Goal: Task Accomplishment & Management: Manage account settings

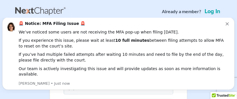
click at [208, 14] on link "Log in" at bounding box center [213, 12] width 18 height 6
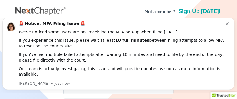
click at [229, 25] on icon "Dismiss notification" at bounding box center [227, 23] width 3 height 3
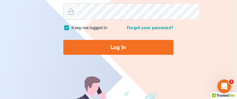
scroll to position [64, 0]
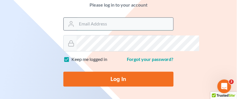
click at [77, 30] on input "Email Address" at bounding box center [125, 24] width 97 height 13
type input "j"
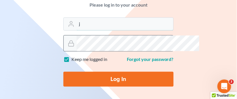
type input "[EMAIL_ADDRESS][DOMAIN_NAME]"
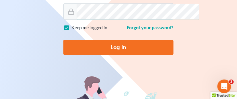
scroll to position [127, 0]
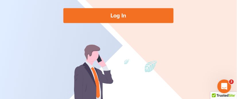
click at [118, 23] on input "Log In" at bounding box center [118, 15] width 110 height 15
type input "Thinking..."
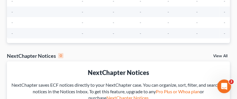
scroll to position [64, 0]
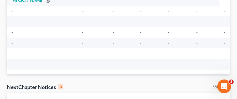
click at [13, 13] on span "-" at bounding box center [11, 11] width 1 height 5
click at [27, 16] on td "-" at bounding box center [42, 11] width 70 height 11
click at [19, 16] on td "-" at bounding box center [42, 11] width 70 height 11
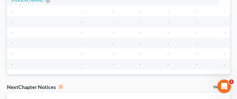
click at [18, 16] on td "-" at bounding box center [42, 11] width 70 height 11
click at [13, 13] on span "-" at bounding box center [11, 11] width 1 height 5
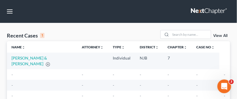
click at [218, 38] on link "View All" at bounding box center [220, 36] width 14 height 4
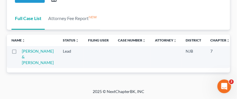
scroll to position [64, 0]
click at [223, 81] on div "Open Intercom Messenger" at bounding box center [223, 85] width 19 height 19
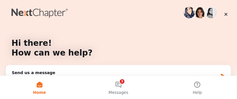
scroll to position [0, 0]
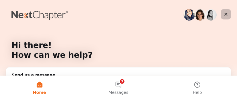
click at [227, 13] on icon "Close" at bounding box center [226, 14] width 5 height 5
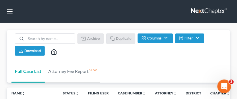
click at [55, 54] on polyline at bounding box center [54, 53] width 2 height 3
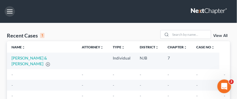
click at [11, 14] on button "button" at bounding box center [10, 11] width 10 height 10
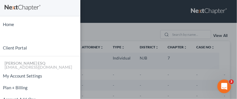
click at [126, 36] on div "Home New Case Client Portal [PERSON_NAME] ESQ [EMAIL_ADDRESS][DOMAIN_NAME] My A…" at bounding box center [118, 49] width 237 height 99
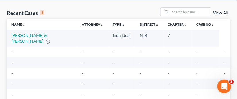
scroll to position [32, 0]
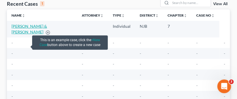
click at [20, 34] on link "[PERSON_NAME] & [PERSON_NAME]" at bounding box center [29, 29] width 36 height 11
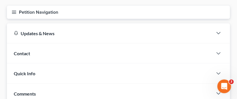
scroll to position [64, 0]
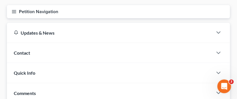
click at [16, 12] on line "button" at bounding box center [14, 12] width 4 height 0
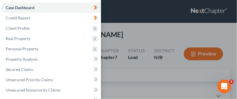
scroll to position [0, 0]
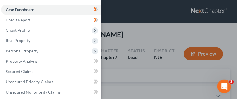
click at [146, 8] on div "Case Dashboard Payments Invoices Payments Payments Credit Report Client Profile" at bounding box center [118, 49] width 237 height 99
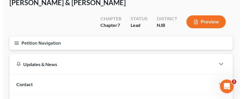
scroll to position [32, 0]
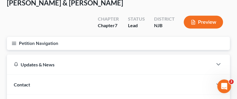
click at [197, 29] on button "Preview" at bounding box center [203, 22] width 39 height 13
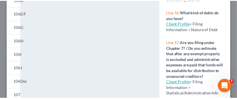
scroll to position [0, 0]
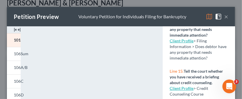
click at [224, 20] on button "×" at bounding box center [226, 16] width 4 height 7
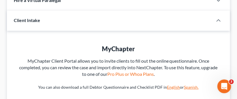
scroll to position [191, 0]
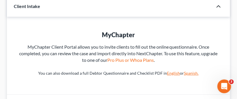
click at [215, 10] on icon "button" at bounding box center [218, 6] width 7 height 7
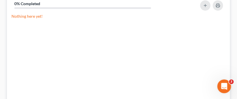
scroll to position [223, 0]
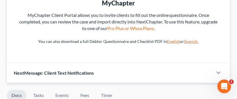
scroll to position [191, 0]
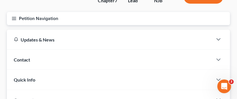
scroll to position [32, 0]
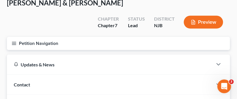
click at [16, 44] on line "button" at bounding box center [14, 44] width 4 height 0
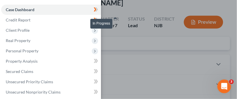
click at [98, 9] on icon at bounding box center [96, 9] width 3 height 4
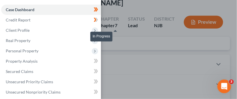
click at [98, 21] on icon at bounding box center [96, 19] width 4 height 7
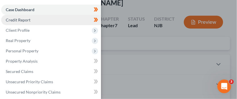
click at [30, 22] on span "Credit Report" at bounding box center [18, 19] width 25 height 5
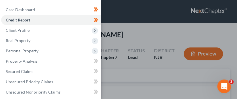
click at [156, 33] on div "Case Dashboard Payments Invoices Payments Payments Credit Report Client Profile" at bounding box center [118, 49] width 237 height 99
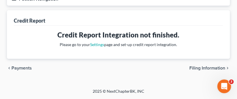
scroll to position [118, 0]
click at [91, 42] on link "Settings" at bounding box center [97, 44] width 14 height 5
select select "33"
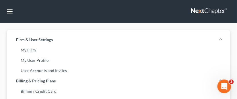
scroll to position [32, 0]
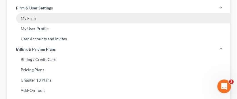
click at [66, 24] on link "My Firm" at bounding box center [118, 18] width 223 height 10
select select "51"
select select "24"
select select "33"
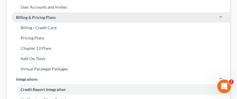
scroll to position [32, 0]
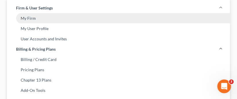
click at [53, 24] on link "My Firm" at bounding box center [118, 18] width 223 height 10
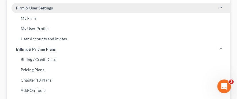
click at [219, 10] on icon at bounding box center [221, 7] width 5 height 5
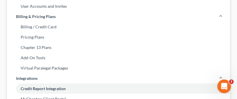
scroll to position [95, 0]
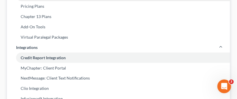
select select "33"
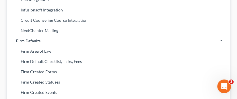
scroll to position [159, 0]
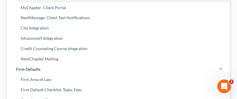
select select "33"
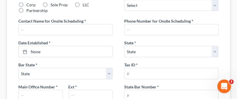
scroll to position [574, 0]
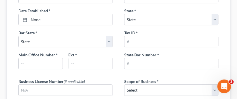
checkbox input "true"
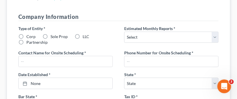
scroll to position [541, 0]
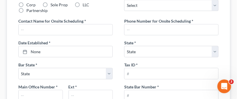
checkbox input "true"
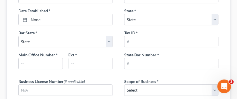
checkbox input "true"
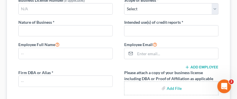
scroll to position [669, 0]
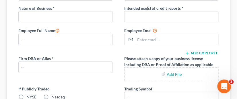
radio input "true"
select select "0"
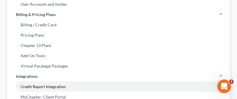
scroll to position [98, 0]
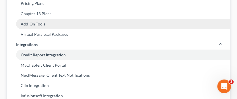
click at [92, 29] on link "Add-On Tools" at bounding box center [118, 24] width 223 height 10
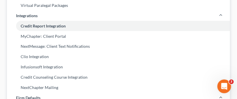
scroll to position [159, 0]
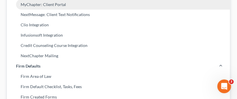
click at [71, 10] on link "MyChapter: Client Portal" at bounding box center [118, 4] width 223 height 10
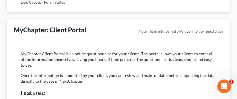
scroll to position [414, 0]
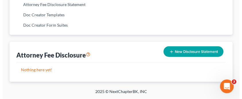
scroll to position [480, 0]
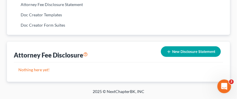
click at [182, 46] on button "New Disclosure Statement" at bounding box center [191, 51] width 60 height 11
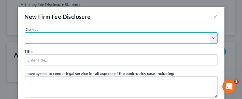
click at [215, 44] on select "Alabama - Middle Alabama - Northern Alabama - Southern Alaska Arizona Arkansas …" at bounding box center [121, 37] width 193 height 11
select select "51"
click at [25, 40] on select "Alabama - Middle Alabama - Northern Alabama - Southern Alaska Arizona Arkansas …" at bounding box center [121, 37] width 193 height 11
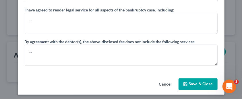
scroll to position [32, 0]
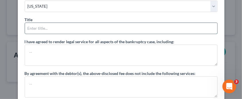
click at [29, 34] on input "text" at bounding box center [121, 28] width 192 height 11
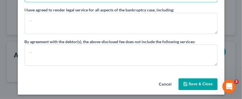
scroll to position [95, 0]
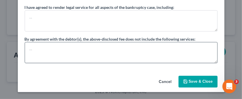
type input "[PERSON_NAME]"
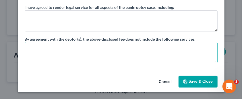
click at [29, 52] on textarea at bounding box center [121, 52] width 193 height 21
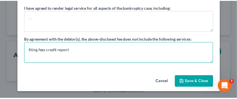
scroll to position [114, 0]
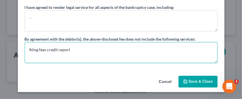
type textarea "filing fees credit report"
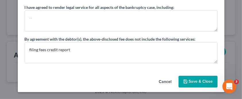
click at [192, 77] on button "Save & Close" at bounding box center [197, 82] width 39 height 12
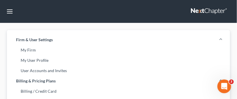
scroll to position [32, 0]
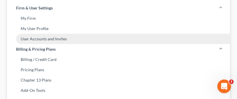
click at [142, 44] on link "User Accounts and Invites" at bounding box center [118, 39] width 223 height 10
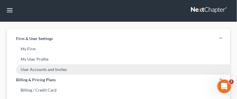
select select "2"
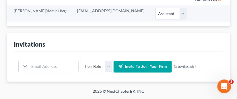
scroll to position [510, 0]
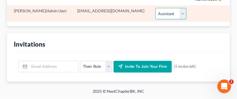
click at [178, 20] on select "Select Attorney Paralegal Assistant" at bounding box center [170, 13] width 31 height 11
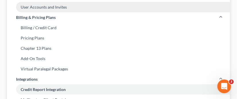
scroll to position [95, 0]
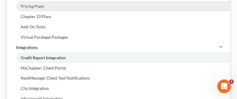
click at [48, 11] on link "Pricing Plans" at bounding box center [118, 6] width 223 height 10
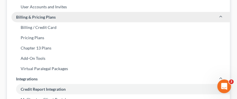
scroll to position [73, 0]
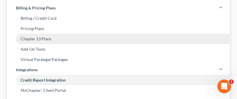
click at [124, 44] on link "Chapter 13 Plans" at bounding box center [118, 39] width 223 height 10
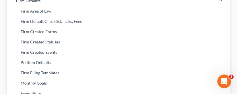
scroll to position [129, 0]
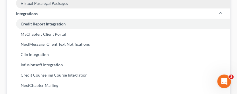
click at [72, 9] on link "Virtual Paralegal Packages" at bounding box center [118, 3] width 223 height 10
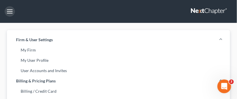
click at [14, 17] on button "button" at bounding box center [10, 11] width 10 height 10
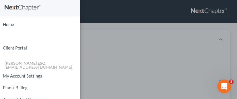
click at [121, 15] on div "Home New Case Client Portal [PERSON_NAME] ESQ [EMAIL_ADDRESS][DOMAIN_NAME] My A…" at bounding box center [118, 49] width 237 height 99
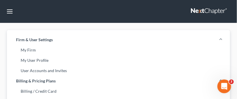
click at [191, 13] on link at bounding box center [209, 11] width 37 height 10
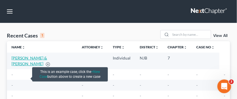
click at [21, 66] on link "[PERSON_NAME] & [PERSON_NAME]" at bounding box center [29, 61] width 36 height 11
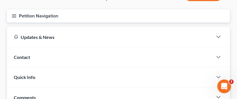
scroll to position [64, 0]
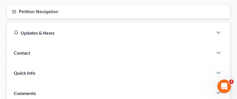
click at [16, 13] on line "button" at bounding box center [14, 13] width 4 height 0
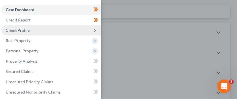
click at [44, 36] on span "Client Profile" at bounding box center [51, 30] width 100 height 10
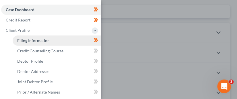
click at [67, 46] on link "Filing Information" at bounding box center [57, 41] width 88 height 10
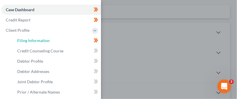
select select "1"
select select "0"
select select "33"
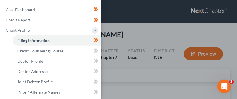
click at [171, 44] on div "Case Dashboard Payments Invoices Payments Payments Credit Report Client Profile" at bounding box center [118, 49] width 237 height 99
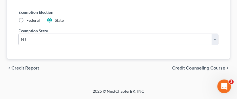
scroll to position [579, 0]
click at [193, 66] on span "Credit Counseling Course" at bounding box center [198, 68] width 53 height 5
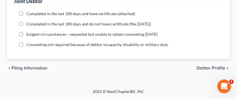
scroll to position [235, 0]
click at [212, 66] on span "Debtor Profile" at bounding box center [211, 68] width 29 height 5
select select "1"
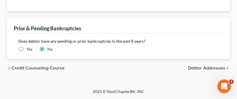
scroll to position [388, 0]
click at [213, 66] on span "Debtor Addresses" at bounding box center [206, 68] width 37 height 5
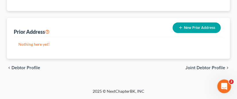
scroll to position [196, 0]
click at [210, 66] on span "Joint Debtor Profile" at bounding box center [206, 68] width 40 height 5
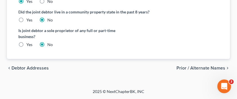
scroll to position [332, 0]
click at [187, 66] on span "Prior / Alternate Names" at bounding box center [201, 68] width 49 height 5
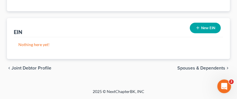
scroll to position [282, 0]
click at [200, 66] on span "Spouses & Dependents" at bounding box center [202, 68] width 48 height 5
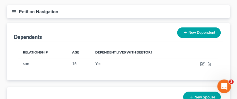
scroll to position [95, 0]
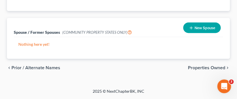
click at [209, 66] on span "Properties Owned" at bounding box center [206, 68] width 37 height 5
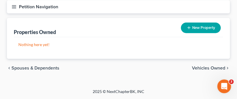
click at [192, 71] on span "Vehicles Owned" at bounding box center [208, 68] width 33 height 5
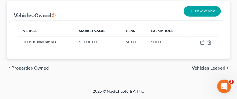
scroll to position [128, 0]
click at [208, 66] on span "Vehicles Leased" at bounding box center [209, 68] width 34 height 5
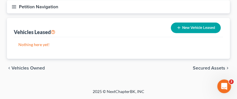
scroll to position [107, 0]
click at [208, 66] on span "Secured Assets" at bounding box center [209, 68] width 32 height 5
click at [199, 71] on span "Personal Items" at bounding box center [210, 68] width 31 height 5
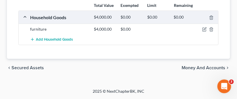
click at [203, 66] on span "Money and Accounts" at bounding box center [204, 68] width 44 height 5
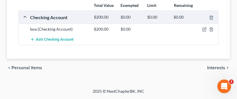
click at [208, 66] on span "Interests" at bounding box center [216, 68] width 18 height 5
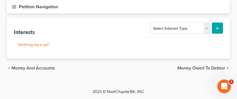
click at [197, 66] on span "Money Owed to Debtor" at bounding box center [202, 68] width 48 height 5
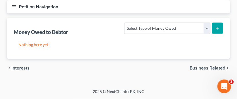
click at [205, 66] on span "Business Related" at bounding box center [208, 68] width 36 height 5
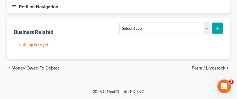
click at [213, 66] on span "Farm / Livestock" at bounding box center [209, 68] width 34 height 5
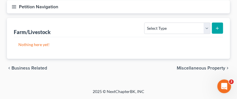
click at [208, 66] on span "Miscellaneous Property" at bounding box center [201, 68] width 48 height 5
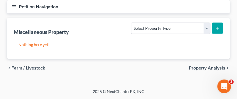
click at [203, 66] on span "Property Analysis" at bounding box center [207, 68] width 36 height 5
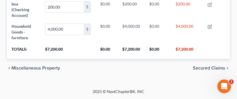
click at [212, 66] on span "Secured Claims" at bounding box center [209, 68] width 32 height 5
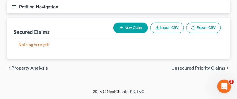
click at [198, 66] on span "Unsecured Priority Claims" at bounding box center [198, 68] width 54 height 5
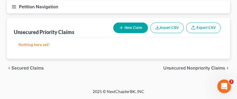
click at [203, 66] on span "Unsecured Nonpriority Claims" at bounding box center [194, 68] width 62 height 5
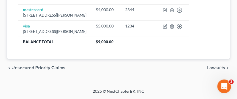
click at [213, 66] on span "Lawsuits" at bounding box center [216, 68] width 18 height 5
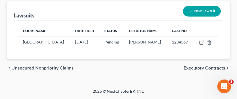
click at [202, 66] on span "Executory Contracts" at bounding box center [205, 68] width 42 height 5
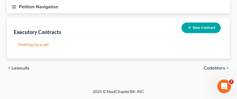
click at [215, 66] on span "Codebtors" at bounding box center [215, 68] width 22 height 5
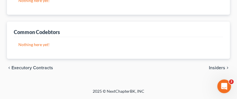
click at [218, 66] on span "Insiders" at bounding box center [217, 68] width 16 height 5
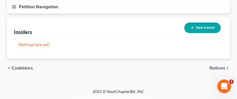
click at [212, 66] on span "Notices" at bounding box center [218, 68] width 16 height 5
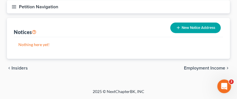
click at [197, 24] on button "New Notice Address" at bounding box center [195, 28] width 50 height 11
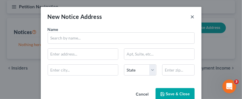
click at [194, 20] on button "×" at bounding box center [192, 16] width 4 height 7
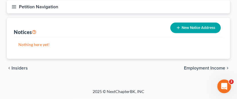
click at [203, 66] on span "Employment Income" at bounding box center [204, 68] width 41 height 5
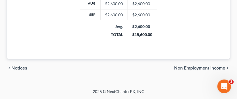
scroll to position [433, 0]
click at [208, 66] on span "Non Employment Income" at bounding box center [199, 68] width 51 height 5
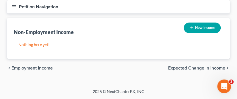
scroll to position [107, 0]
click at [199, 66] on span "Expected Change in Income" at bounding box center [196, 68] width 57 height 5
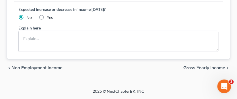
scroll to position [148, 0]
click at [203, 66] on span "Gross Yearly Income" at bounding box center [205, 68] width 42 height 5
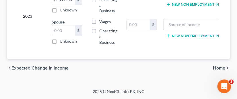
scroll to position [358, 0]
click at [214, 66] on span "Home" at bounding box center [219, 68] width 12 height 5
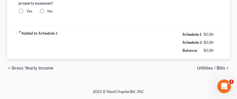
type input "1,000.00"
type input "0.00"
radio input "true"
type input "50.00"
type input "0.00"
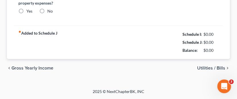
type input "0.00"
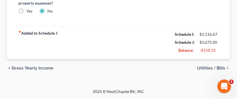
scroll to position [241, 0]
click at [200, 66] on span "Utilities / Bills" at bounding box center [211, 68] width 28 height 5
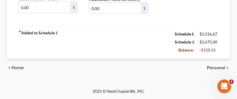
scroll to position [230, 0]
click at [213, 66] on span "Personal" at bounding box center [216, 68] width 18 height 5
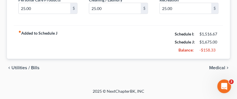
scroll to position [194, 0]
click at [213, 66] on span "Medical" at bounding box center [217, 68] width 16 height 5
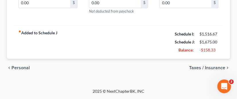
scroll to position [194, 0]
click at [209, 66] on span "Taxes / Insurance" at bounding box center [207, 68] width 36 height 5
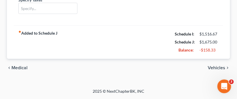
scroll to position [187, 0]
click at [208, 66] on span "Vehicles" at bounding box center [216, 68] width 17 height 5
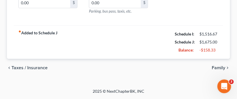
scroll to position [209, 0]
click at [214, 66] on span "Family" at bounding box center [218, 68] width 13 height 5
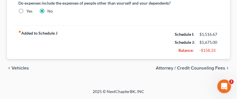
scroll to position [382, 0]
click at [194, 66] on span "Attorney / Credit Counseling Fees" at bounding box center [191, 68] width 70 height 5
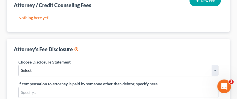
click at [201, 6] on button "New Fee" at bounding box center [205, 1] width 31 height 11
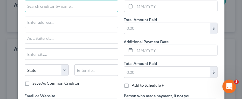
click at [40, 12] on input "text" at bounding box center [71, 6] width 93 height 11
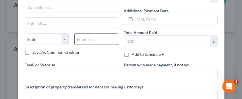
scroll to position [32, 0]
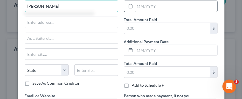
type input "[PERSON_NAME]"
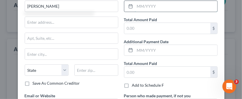
click at [168, 12] on input "text" at bounding box center [176, 6] width 82 height 11
type input "10/2025"
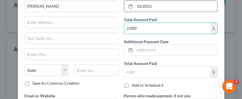
type input "2,000"
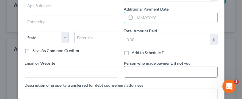
scroll to position [95, 0]
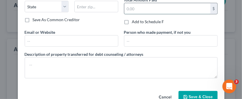
click at [151, 14] on input "text" at bounding box center [167, 8] width 86 height 11
type input "2,000"
click at [132, 25] on label "Add to Schedule F" at bounding box center [148, 22] width 32 height 6
click at [134, 23] on input "Add to Schedule F" at bounding box center [136, 21] width 4 height 4
checkbox input "true"
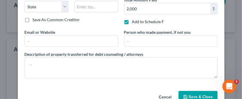
click at [33, 23] on label "Save As Common Creditor" at bounding box center [56, 20] width 47 height 6
click at [35, 21] on input "Save As Common Creditor" at bounding box center [37, 19] width 4 height 4
checkbox input "true"
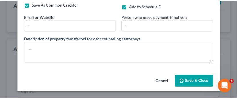
scroll to position [161, 0]
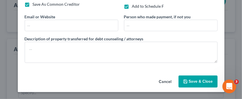
click at [190, 79] on span "Save & Close" at bounding box center [201, 81] width 24 height 5
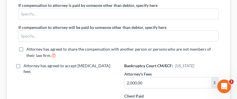
scroll to position [191, 0]
select select "0"
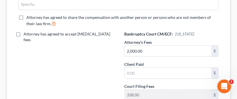
scroll to position [255, 0]
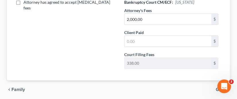
drag, startPoint x: 23, startPoint y: 62, endPoint x: 239, endPoint y: 54, distance: 216.9
click at [24, 11] on label "Attorney has agreed to accept [MEDICAL_DATA] fees" at bounding box center [70, 4] width 92 height 11
click at [26, 3] on input "Attorney has agreed to accept [MEDICAL_DATA] fees" at bounding box center [28, 1] width 4 height 4
checkbox input "true"
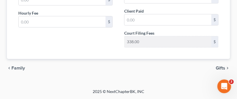
scroll to position [319, 0]
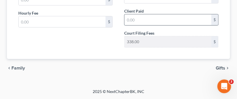
click at [143, 25] on input "text" at bounding box center [167, 19] width 87 height 11
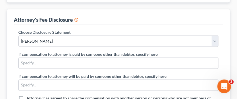
scroll to position [174, 0]
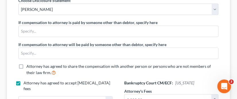
type input "2,000.00"
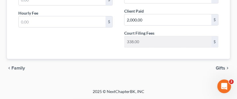
scroll to position [365, 0]
click at [217, 66] on span "Gifts" at bounding box center [220, 68] width 9 height 5
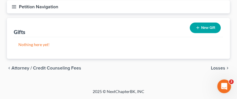
scroll to position [107, 0]
click at [217, 66] on span "Losses" at bounding box center [218, 68] width 14 height 5
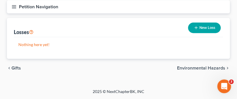
scroll to position [107, 0]
click at [208, 66] on span "Environmental Hazards" at bounding box center [201, 68] width 48 height 5
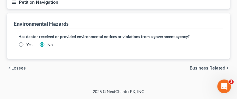
scroll to position [121, 0]
click at [209, 66] on span "Business Related" at bounding box center [208, 68] width 36 height 5
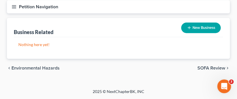
scroll to position [107, 0]
click at [208, 66] on span "SOFA Review" at bounding box center [212, 68] width 28 height 5
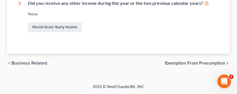
scroll to position [534, 0]
click at [205, 61] on span "Exemption from Presumption" at bounding box center [195, 63] width 61 height 5
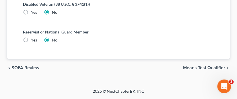
scroll to position [169, 0]
click at [207, 66] on span "Means Test Qualifier" at bounding box center [204, 68] width 42 height 5
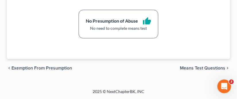
scroll to position [319, 0]
click at [206, 66] on span "Means Test Questions" at bounding box center [202, 68] width 45 height 5
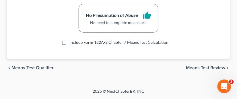
scroll to position [157, 0]
click at [201, 66] on span "Means Test Review" at bounding box center [205, 68] width 39 height 5
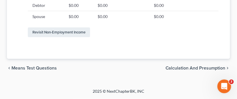
scroll to position [558, 0]
click at [209, 66] on span "Calculation and Presumption" at bounding box center [195, 68] width 60 height 5
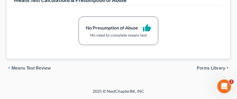
scroll to position [141, 0]
click at [214, 66] on span "Forms Library" at bounding box center [211, 68] width 28 height 5
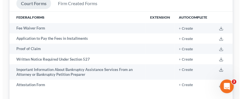
scroll to position [127, 0]
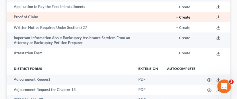
click at [176, 20] on button "+ Create" at bounding box center [183, 18] width 14 height 4
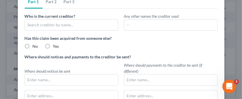
scroll to position [32, 0]
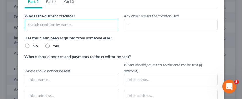
click at [25, 30] on input "text" at bounding box center [71, 24] width 93 height 11
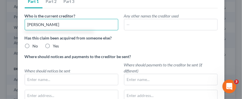
type input "[PERSON_NAME]"
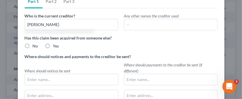
click at [33, 49] on label "No" at bounding box center [35, 46] width 5 height 6
click at [35, 47] on input "No" at bounding box center [37, 45] width 4 height 4
radio input "true"
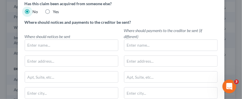
scroll to position [95, 0]
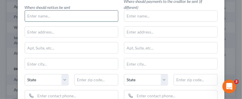
click at [29, 22] on input "text" at bounding box center [71, 16] width 93 height 11
type input "J"
type input "[PERSON_NAME]"
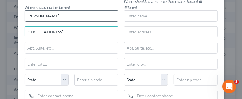
type input "[STREET_ADDRESS]"
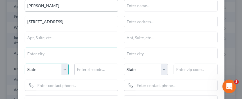
scroll to position [168, 0]
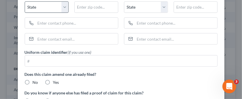
type input "Mount [PERSON_NAME]"
click at [59, 13] on select "State [US_STATE] AK AR AZ CA CO CT DE DC [GEOGRAPHIC_DATA] [GEOGRAPHIC_DATA] GU…" at bounding box center [47, 6] width 44 height 11
select select "33"
click at [25, 13] on select "State [US_STATE] AK AR AZ CA CO CT DE DC [GEOGRAPHIC_DATA] [GEOGRAPHIC_DATA] GU…" at bounding box center [47, 6] width 44 height 11
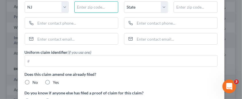
click at [82, 13] on input "text" at bounding box center [96, 6] width 44 height 11
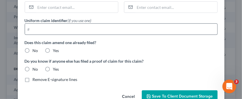
scroll to position [232, 0]
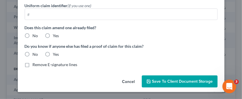
type input "08048"
type input "Lumberton"
type input "6092202821"
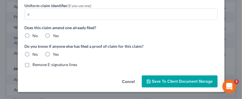
type input "[EMAIL_ADDRESS][DOMAIN_NAME]"
click at [33, 39] on label "No" at bounding box center [35, 36] width 5 height 6
click at [35, 37] on input "No" at bounding box center [37, 35] width 4 height 4
radio input "true"
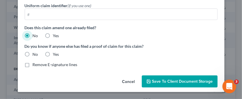
click at [33, 57] on label "No" at bounding box center [35, 55] width 5 height 6
click at [35, 55] on input "No" at bounding box center [37, 54] width 4 height 4
radio input "true"
click at [168, 79] on span "Save to Client Document Storage" at bounding box center [182, 81] width 61 height 5
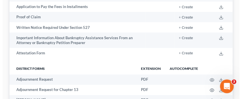
scroll to position [159, 0]
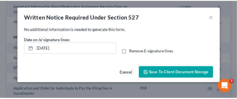
scroll to position [13, 0]
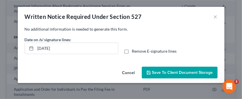
click at [179, 75] on span "Save to Client Document Storage" at bounding box center [182, 72] width 61 height 5
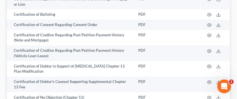
scroll to position [510, 0]
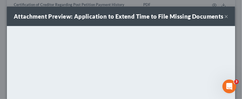
scroll to position [0, 0]
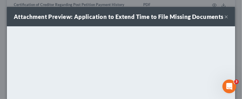
click at [224, 20] on button "×" at bounding box center [226, 16] width 4 height 7
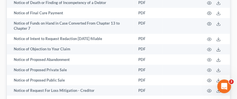
scroll to position [1211, 0]
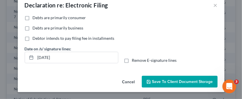
scroll to position [0, 0]
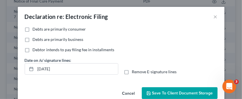
click at [33, 32] on label "Debts are primarily consumer" at bounding box center [59, 29] width 53 height 6
click at [35, 30] on input "Debts are primarily consumer" at bounding box center [37, 28] width 4 height 4
checkbox input "true"
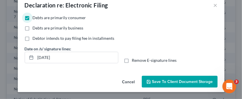
scroll to position [38, 0]
click at [169, 79] on span "Save to Client Document Storage" at bounding box center [182, 81] width 61 height 5
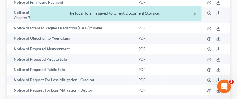
scroll to position [1179, 0]
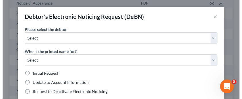
scroll to position [1159, 0]
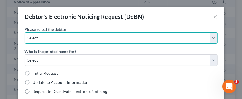
click at [214, 44] on select "Select [PERSON_NAME] [PERSON_NAME]" at bounding box center [121, 37] width 193 height 11
select select "0"
click at [25, 40] on select "Select [PERSON_NAME] [PERSON_NAME]" at bounding box center [121, 37] width 193 height 11
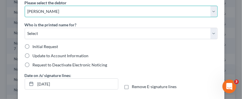
scroll to position [32, 0]
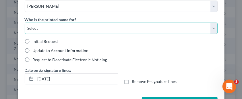
click at [215, 34] on select "Select Debtor Attorney" at bounding box center [121, 28] width 193 height 11
select select "0"
click at [25, 34] on select "Select Debtor Attorney" at bounding box center [121, 28] width 193 height 11
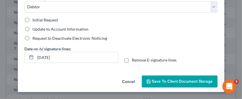
click at [33, 23] on label "Initial Request" at bounding box center [46, 20] width 26 height 6
click at [35, 21] on input "Initial Request" at bounding box center [37, 19] width 4 height 4
radio input "true"
click at [169, 79] on span "Save to Client Document Storage" at bounding box center [182, 81] width 61 height 5
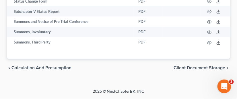
scroll to position [3306, 0]
click at [204, 66] on span "Client Document Storage" at bounding box center [200, 68] width 52 height 5
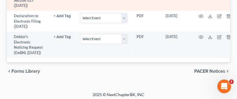
scroll to position [191, 0]
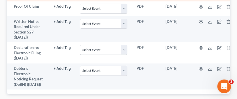
select select "0"
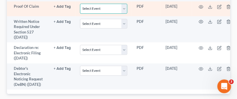
click at [127, 13] on select "Select Event 20 Largest Unsecured Creditors Amended Attorney Compensation State…" at bounding box center [103, 8] width 47 height 10
drag, startPoint x: 54, startPoint y: 37, endPoint x: 143, endPoint y: 50, distance: 90.2
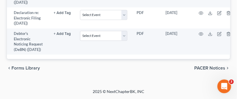
scroll to position [342, 0]
click at [212, 66] on span "PACER Notices" at bounding box center [209, 68] width 31 height 5
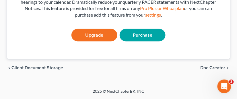
scroll to position [188, 0]
click at [213, 66] on span "Doc Creator" at bounding box center [212, 68] width 25 height 5
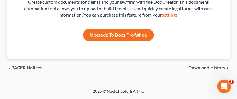
scroll to position [180, 0]
click at [216, 66] on span "Download History" at bounding box center [207, 68] width 37 height 5
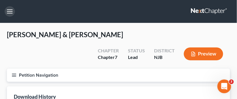
click at [13, 14] on button "button" at bounding box center [10, 11] width 10 height 10
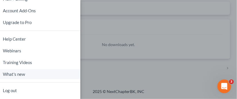
scroll to position [106, 0]
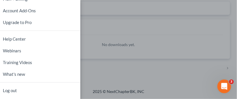
click at [169, 63] on div "Home New Case Client Portal [PERSON_NAME] ESQ [EMAIL_ADDRESS][DOMAIN_NAME] My A…" at bounding box center [118, 49] width 237 height 99
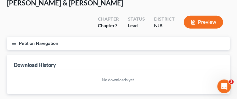
scroll to position [32, 0]
click at [17, 46] on icon "button" at bounding box center [13, 43] width 5 height 5
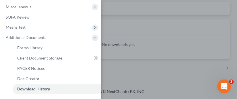
scroll to position [106, 0]
click at [167, 10] on div "Case Dashboard Payments Invoices Payments Payments Credit Report Client Profile" at bounding box center [118, 49] width 237 height 99
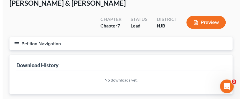
scroll to position [32, 0]
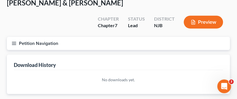
click at [193, 29] on button "Preview" at bounding box center [203, 22] width 39 height 13
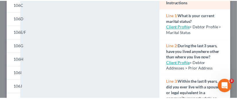
scroll to position [0, 0]
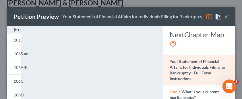
click at [224, 20] on button "×" at bounding box center [226, 16] width 4 height 7
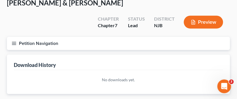
click at [16, 46] on icon "button" at bounding box center [13, 43] width 5 height 5
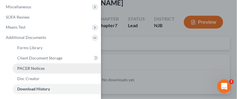
scroll to position [209, 0]
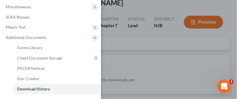
click at [151, 13] on div "Case Dashboard Payments Invoices Payments Payments Credit Report Client Profile" at bounding box center [118, 49] width 237 height 99
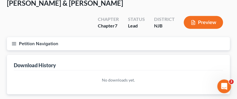
scroll to position [0, 0]
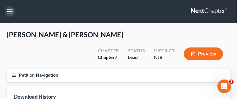
click at [13, 16] on button "button" at bounding box center [10, 11] width 10 height 10
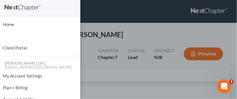
click at [125, 13] on div "Home New Case Client Portal [PERSON_NAME] ESQ [EMAIL_ADDRESS][DOMAIN_NAME] My A…" at bounding box center [118, 49] width 237 height 99
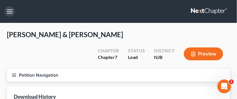
click at [11, 16] on button "button" at bounding box center [10, 11] width 10 height 10
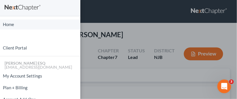
click at [13, 28] on link "Home" at bounding box center [40, 25] width 80 height 10
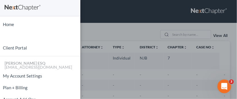
click at [117, 24] on div "Home New Case Client Portal [PERSON_NAME] ESQ [EMAIL_ADDRESS][DOMAIN_NAME] My A…" at bounding box center [118, 49] width 237 height 99
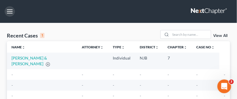
click at [12, 15] on button "button" at bounding box center [10, 11] width 10 height 10
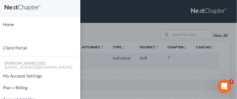
click at [116, 5] on div "Home New Case Client Portal [PERSON_NAME] ESQ [EMAIL_ADDRESS][DOMAIN_NAME] My A…" at bounding box center [118, 49] width 237 height 99
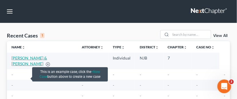
click at [20, 66] on link "[PERSON_NAME] & [PERSON_NAME]" at bounding box center [29, 61] width 36 height 11
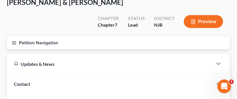
scroll to position [64, 0]
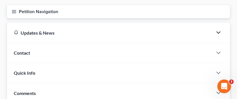
click at [217, 34] on polyline "button" at bounding box center [218, 33] width 3 height 2
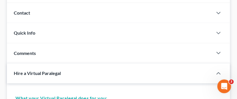
scroll to position [191, 0]
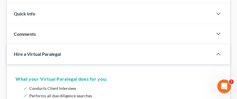
scroll to position [255, 0]
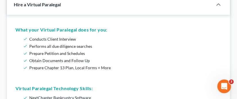
scroll to position [382, 0]
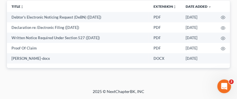
scroll to position [988, 0]
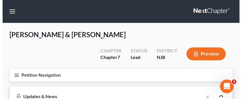
scroll to position [32, 0]
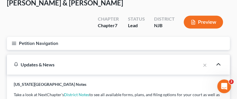
click at [196, 29] on button "Preview" at bounding box center [203, 22] width 39 height 13
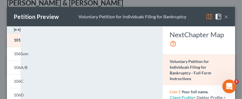
click at [215, 20] on img at bounding box center [218, 16] width 7 height 7
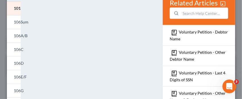
scroll to position [0, 0]
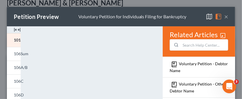
click at [224, 20] on button "×" at bounding box center [226, 16] width 4 height 7
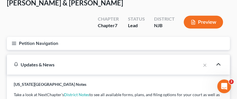
click at [196, 29] on button "Preview" at bounding box center [203, 22] width 39 height 13
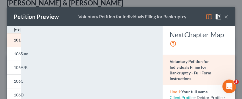
click at [206, 20] on img at bounding box center [209, 16] width 7 height 7
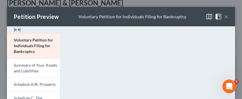
click at [224, 20] on button "×" at bounding box center [226, 16] width 4 height 7
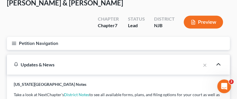
click at [204, 29] on button "Preview" at bounding box center [203, 22] width 39 height 13
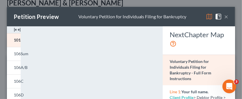
click at [224, 20] on button "×" at bounding box center [226, 16] width 4 height 7
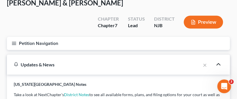
click at [16, 44] on line "button" at bounding box center [14, 44] width 4 height 0
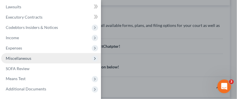
scroll to position [127, 0]
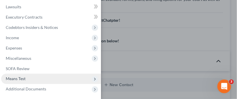
click at [48, 74] on span "Means Test" at bounding box center [51, 79] width 100 height 10
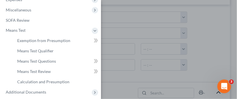
scroll to position [255, 0]
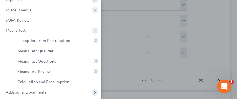
click at [206, 7] on div "Case Dashboard Payments Invoices Payments Payments Credit Report Client Profile" at bounding box center [118, 49] width 237 height 99
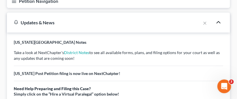
scroll to position [11, 0]
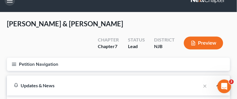
click at [13, 5] on button "button" at bounding box center [10, 0] width 10 height 10
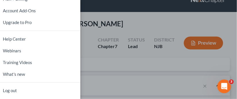
scroll to position [117, 0]
drag, startPoint x: 124, startPoint y: 6, endPoint x: 130, endPoint y: 9, distance: 6.4
click at [124, 7] on div "Home New Case Client Portal [PERSON_NAME] ESQ [EMAIL_ADDRESS][DOMAIN_NAME] My A…" at bounding box center [118, 49] width 237 height 99
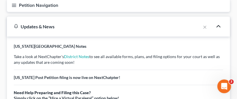
scroll to position [72, 0]
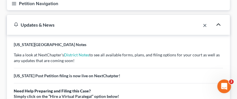
click at [203, 29] on button "×" at bounding box center [205, 25] width 4 height 7
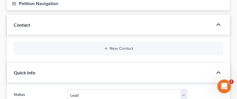
click at [17, 6] on icon "button" at bounding box center [13, 3] width 5 height 5
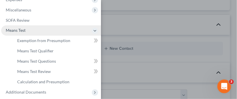
click at [97, 33] on icon at bounding box center [95, 31] width 5 height 5
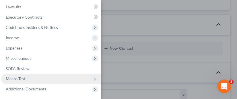
click at [95, 78] on polyline at bounding box center [94, 79] width 1 height 2
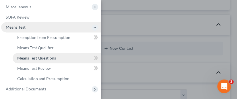
scroll to position [208, 0]
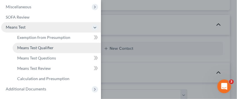
click at [69, 43] on link "Means Test Qualifier" at bounding box center [57, 48] width 88 height 10
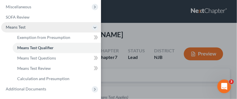
click at [148, 10] on div "Case Dashboard Payments Invoices Payments Payments Credit Report Client Profile" at bounding box center [118, 49] width 237 height 99
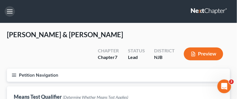
click at [13, 15] on button "button" at bounding box center [10, 11] width 10 height 10
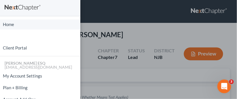
click at [11, 30] on link "Home" at bounding box center [40, 25] width 80 height 10
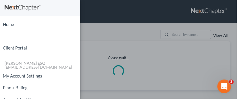
click at [136, 11] on div "Home New Case Client Portal [PERSON_NAME] ESQ [EMAIL_ADDRESS][DOMAIN_NAME] My A…" at bounding box center [118, 49] width 237 height 99
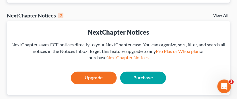
scroll to position [159, 0]
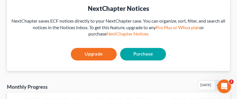
drag, startPoint x: 231, startPoint y: 37, endPoint x: 122, endPoint y: 34, distance: 109.3
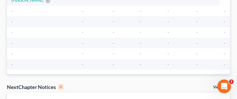
scroll to position [0, 0]
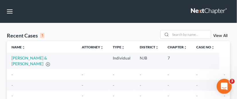
click at [226, 81] on div "Open Intercom Messenger" at bounding box center [223, 85] width 19 height 19
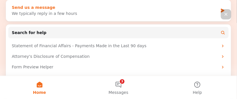
scroll to position [80, 0]
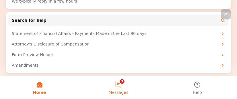
click at [120, 84] on button "3 Messages" at bounding box center [118, 87] width 79 height 23
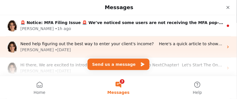
click at [226, 46] on icon "Intercom messenger" at bounding box center [228, 47] width 5 height 5
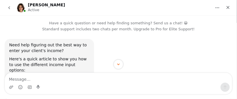
scroll to position [30, 0]
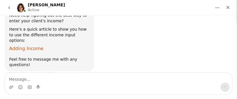
click at [40, 46] on span "Adding Income" at bounding box center [26, 48] width 34 height 5
click at [229, 7] on icon "Close" at bounding box center [228, 7] width 5 height 5
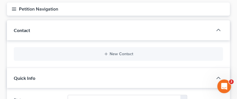
scroll to position [104, 0]
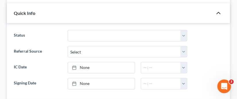
click at [215, 17] on icon "button" at bounding box center [218, 13] width 7 height 7
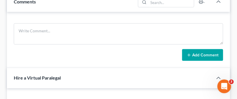
scroll to position [135, 0]
click at [215, 5] on icon "button" at bounding box center [218, 1] width 7 height 7
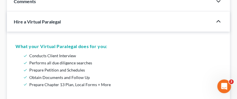
click at [215, 25] on icon "button" at bounding box center [218, 21] width 7 height 7
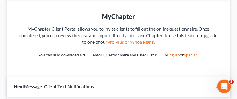
scroll to position [199, 0]
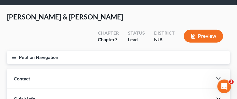
scroll to position [0, 0]
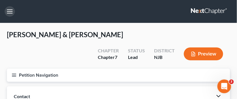
click at [12, 14] on button "button" at bounding box center [10, 11] width 10 height 10
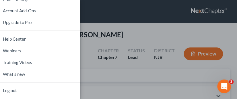
scroll to position [64, 0]
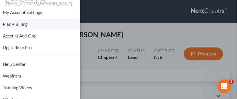
click at [33, 29] on link "Plan + Billing" at bounding box center [40, 24] width 80 height 10
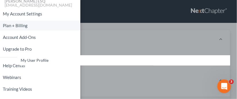
scroll to position [54, 0]
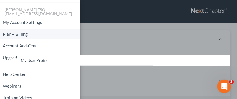
click at [32, 39] on link "Plan + Billing" at bounding box center [40, 34] width 80 height 10
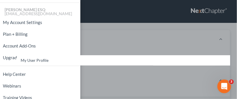
click at [130, 18] on div "Home New Case Client Portal [PERSON_NAME] ESQ [EMAIL_ADDRESS][DOMAIN_NAME] My A…" at bounding box center [118, 49] width 237 height 99
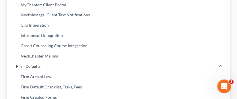
scroll to position [159, 0]
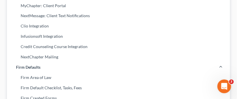
select select "33"
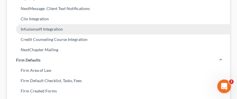
scroll to position [191, 0]
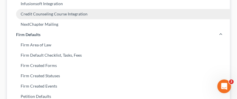
click at [99, 19] on link "Credit Counseling Course Integration" at bounding box center [118, 14] width 223 height 10
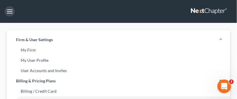
click at [12, 15] on button "button" at bounding box center [10, 11] width 10 height 10
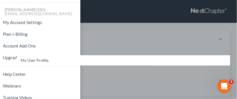
click at [124, 20] on div "Home New Case Client Portal [PERSON_NAME] ESQ [EMAIL_ADDRESS][DOMAIN_NAME] My A…" at bounding box center [118, 49] width 237 height 99
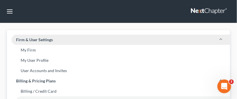
click at [219, 42] on icon at bounding box center [221, 39] width 5 height 5
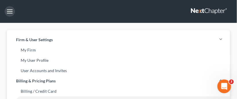
click at [10, 12] on button "button" at bounding box center [10, 11] width 10 height 10
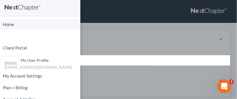
click at [8, 28] on link "Home" at bounding box center [40, 25] width 80 height 10
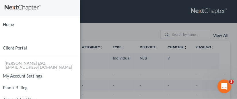
click at [130, 15] on div "Home New Case Client Portal [PERSON_NAME] ESQ [EMAIL_ADDRESS][DOMAIN_NAME] My A…" at bounding box center [118, 49] width 237 height 99
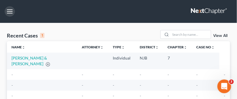
scroll to position [32, 0]
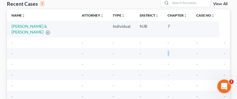
drag, startPoint x: 125, startPoint y: 87, endPoint x: 167, endPoint y: 87, distance: 41.9
click at [167, 59] on tr "- - - - - - -" at bounding box center [118, 53] width 223 height 11
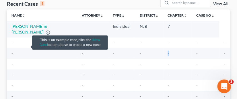
click at [18, 34] on link "[PERSON_NAME] & [PERSON_NAME]" at bounding box center [29, 29] width 36 height 11
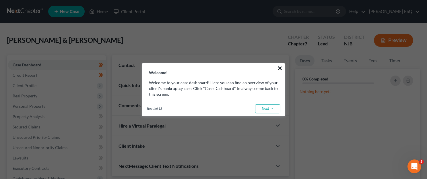
click at [241, 64] on button "×" at bounding box center [279, 67] width 5 height 9
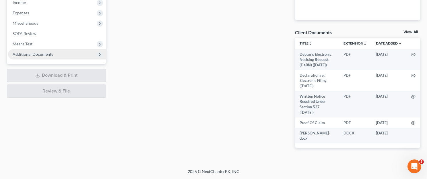
scroll to position [229, 0]
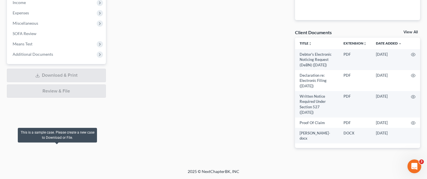
click at [61, 98] on div "Review & File" at bounding box center [56, 90] width 99 height 13
click at [64, 98] on div "Review & File" at bounding box center [56, 90] width 99 height 13
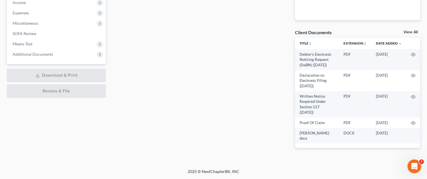
click at [77, 98] on div "Review & File" at bounding box center [56, 90] width 99 height 13
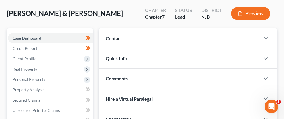
scroll to position [38, 0]
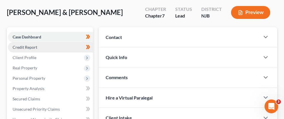
click at [75, 52] on link "Credit Report" at bounding box center [50, 47] width 85 height 10
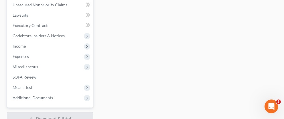
scroll to position [114, 0]
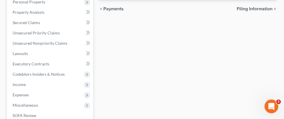
click at [241, 11] on span "Filing Information" at bounding box center [255, 9] width 36 height 5
select select "1"
select select "0"
select select "51"
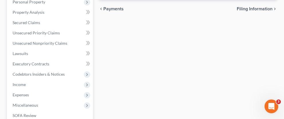
select select "33"
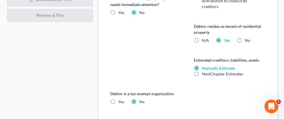
scroll to position [382, 0]
